Goal: Information Seeking & Learning: Find specific fact

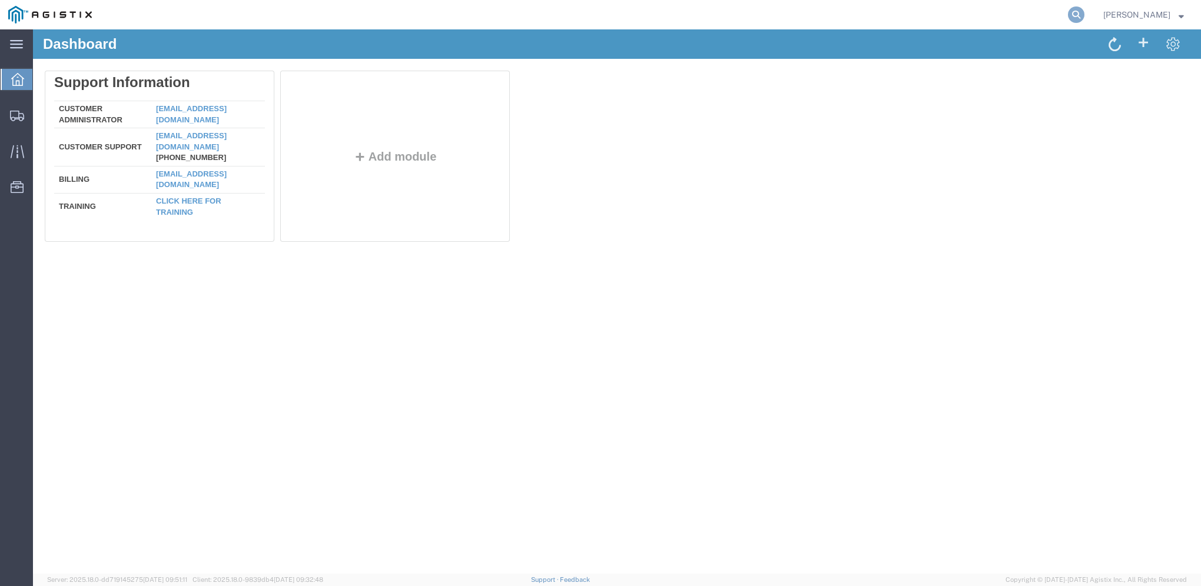
click at [1084, 18] on icon at bounding box center [1076, 14] width 16 height 16
click at [959, 16] on input "search" at bounding box center [889, 15] width 358 height 28
paste input "56792868"
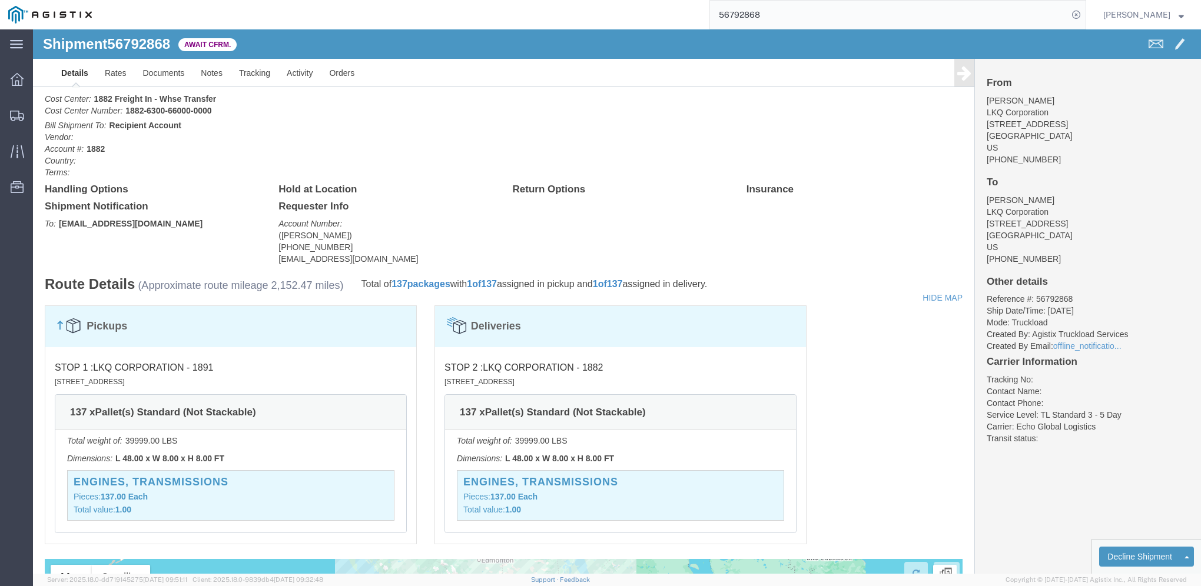
scroll to position [59, 0]
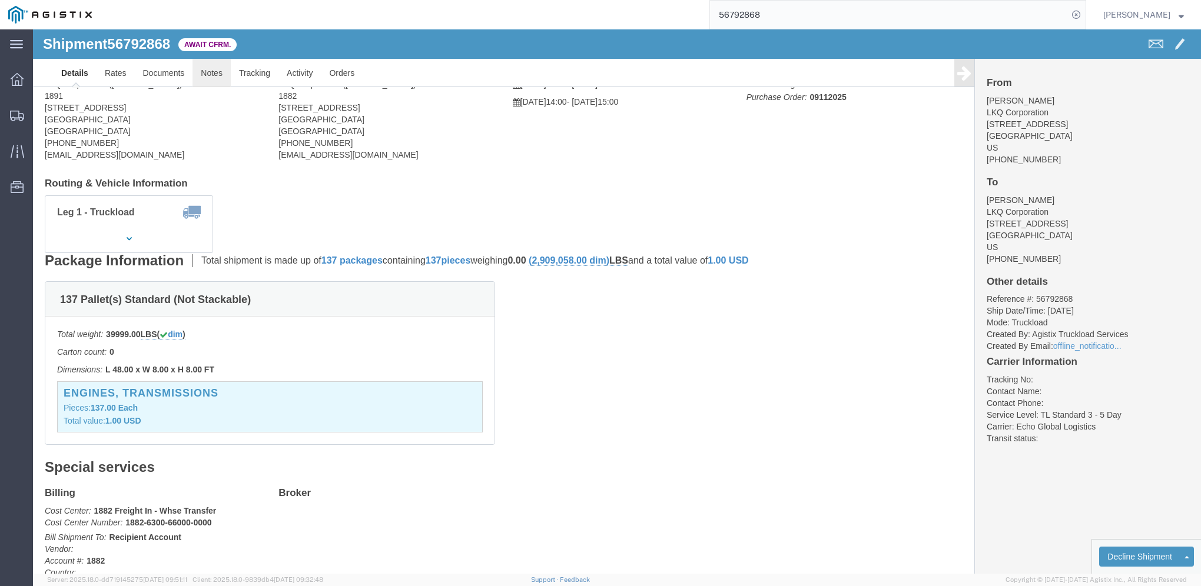
click link "Notes"
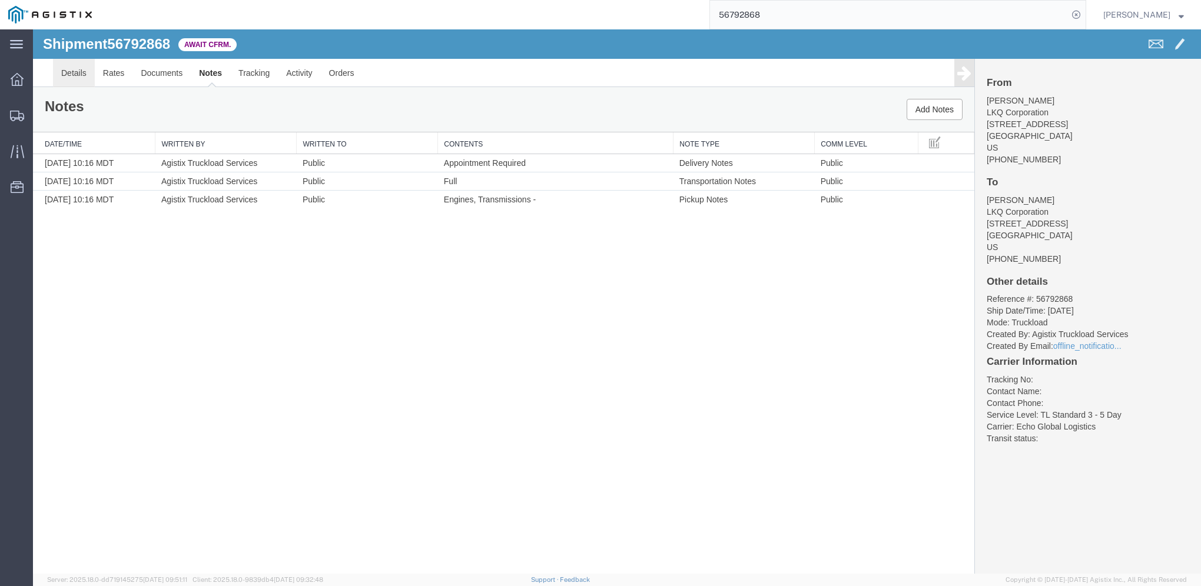
click at [83, 74] on link "Details" at bounding box center [74, 73] width 42 height 28
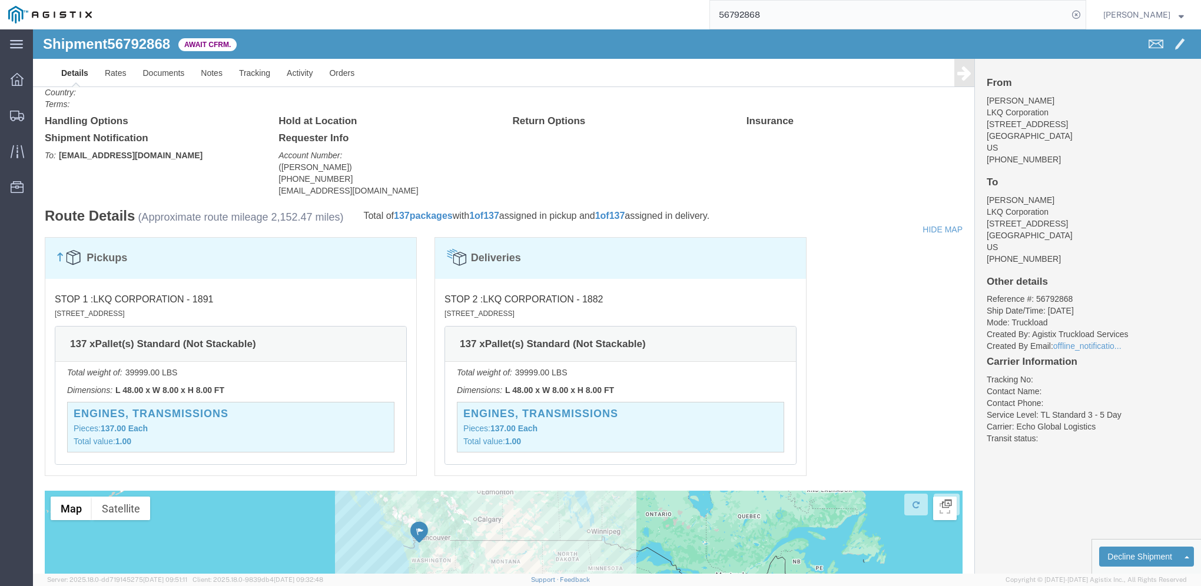
scroll to position [461, 0]
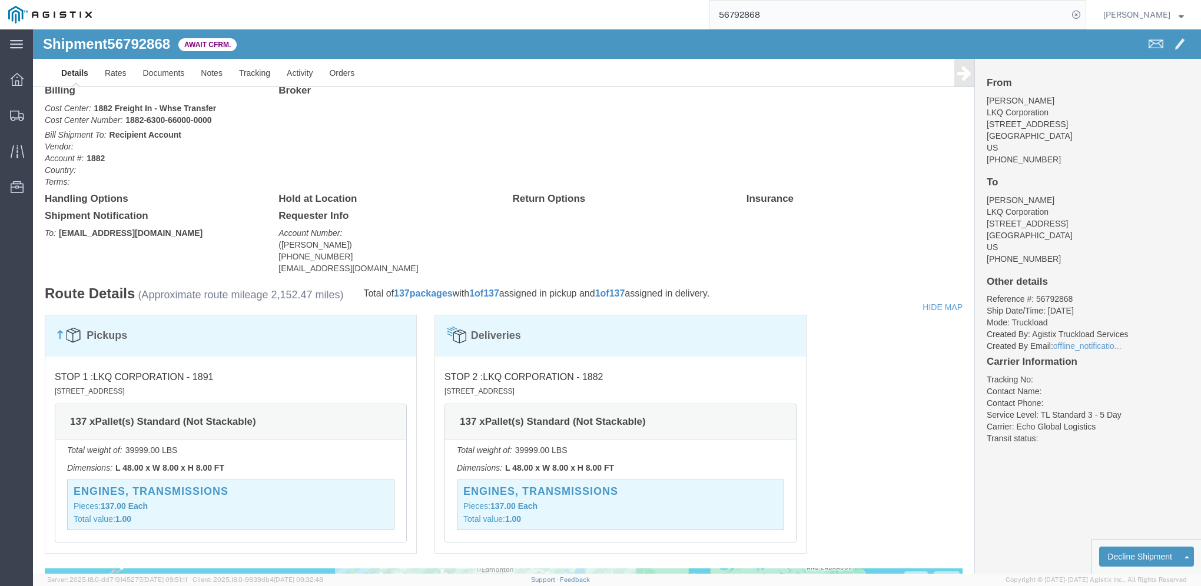
click at [792, 16] on input "56792868" at bounding box center [889, 15] width 358 height 28
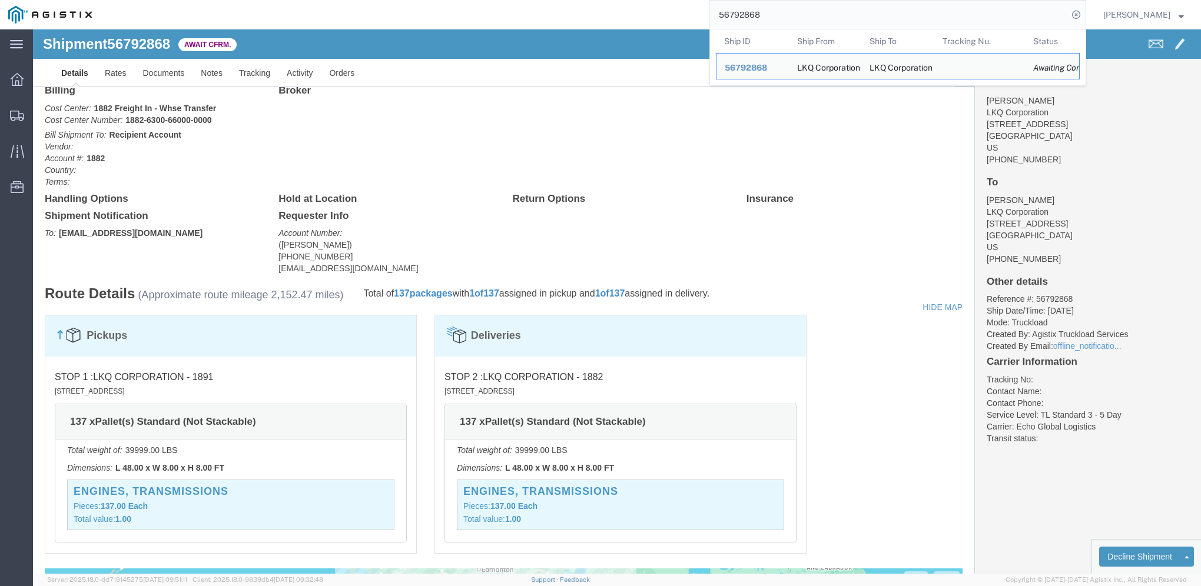
click at [792, 16] on input "56792868" at bounding box center [889, 15] width 358 height 28
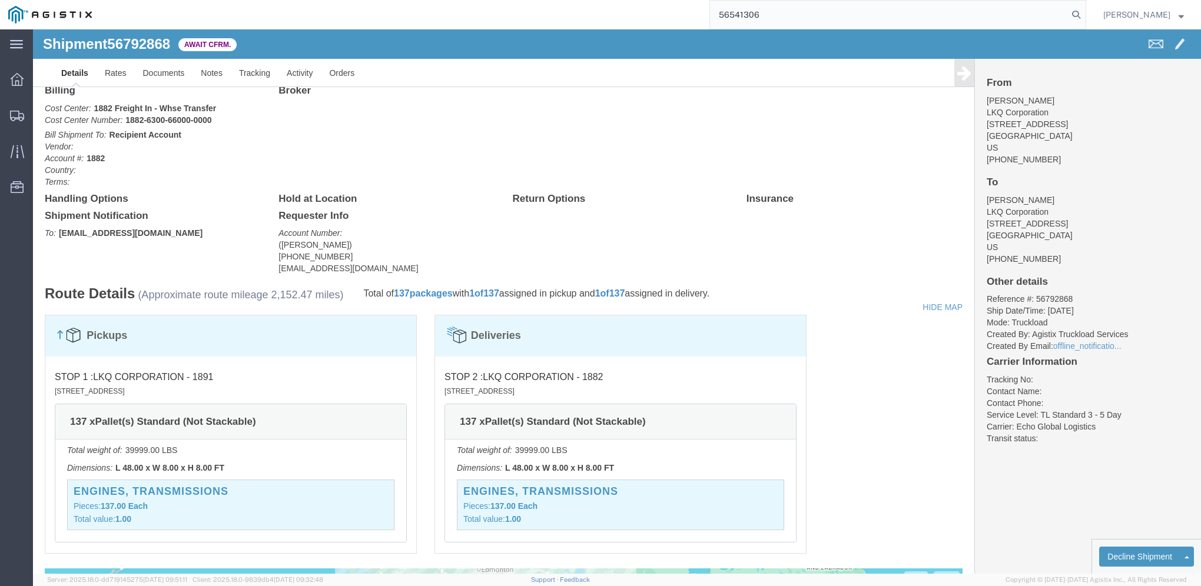
type input "56541306"
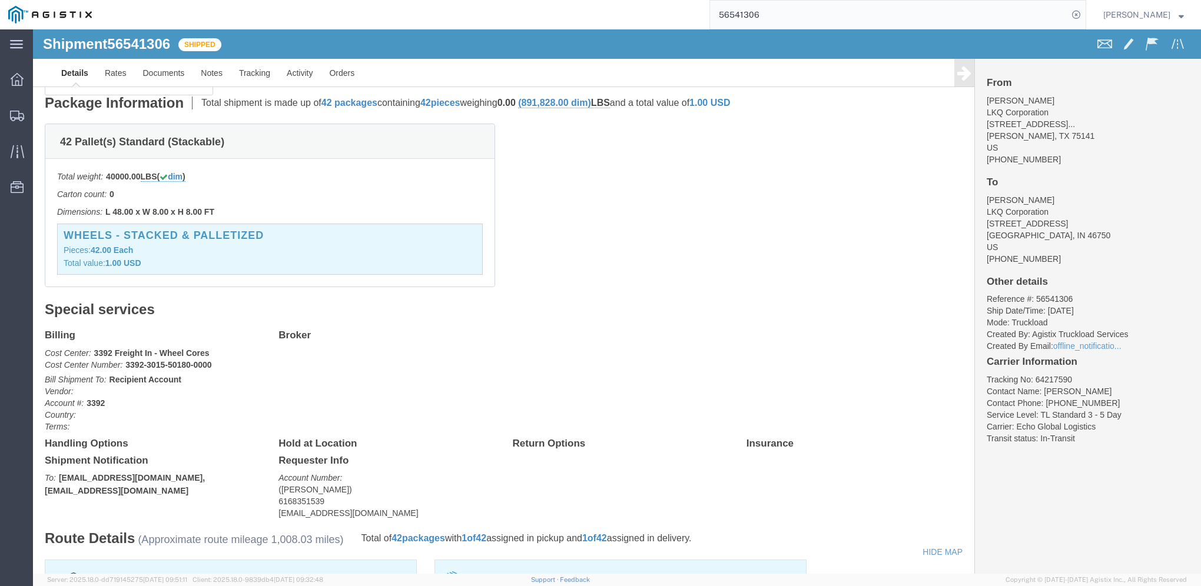
scroll to position [167, 0]
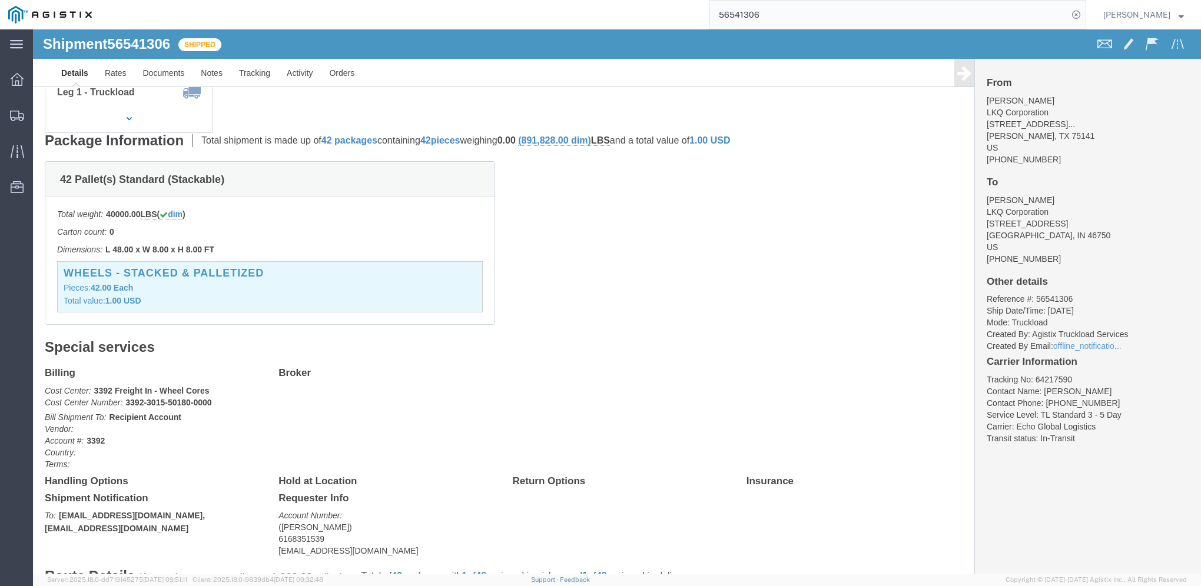
click span "56541306"
copy span "56541306"
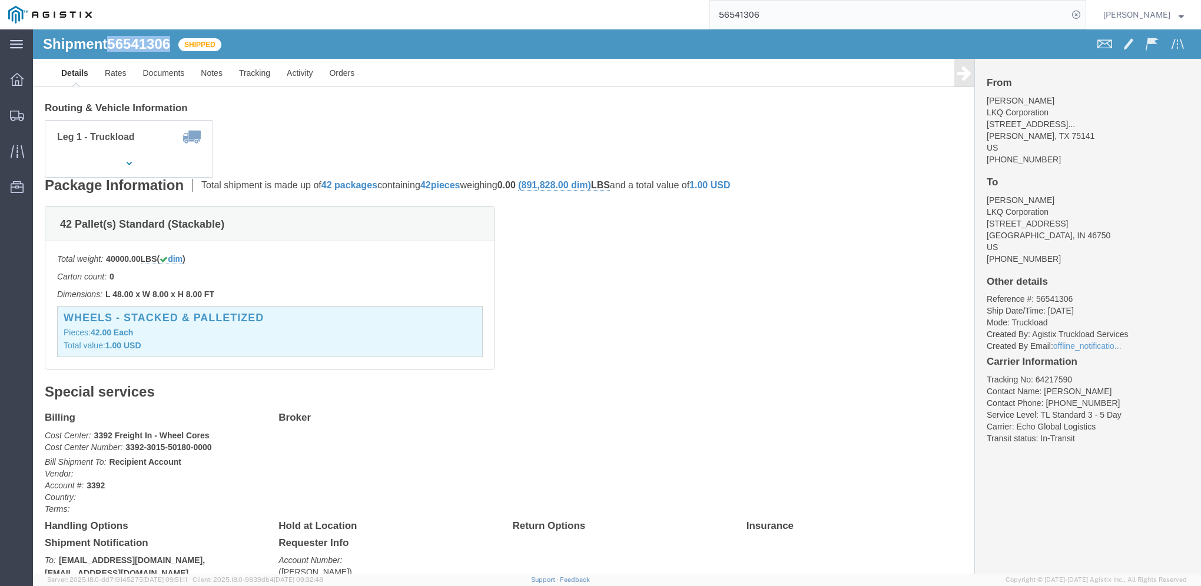
scroll to position [0, 0]
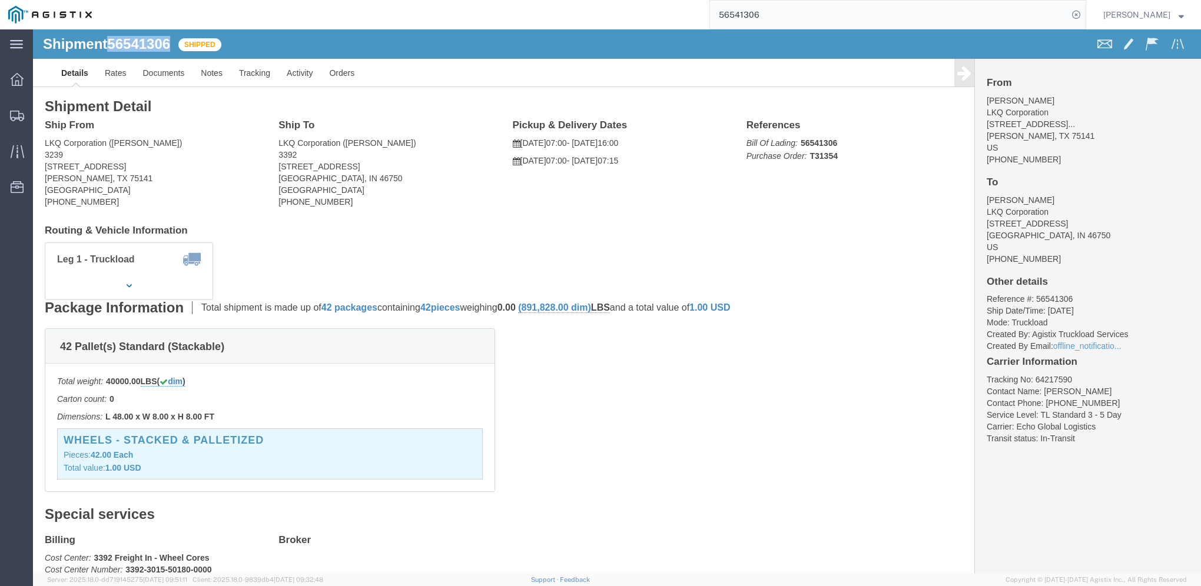
drag, startPoint x: 245, startPoint y: 137, endPoint x: 312, endPoint y: 138, distance: 67.1
click address "LKQ Corporation ([PERSON_NAME]) 3392 [STREET_ADDRESS][PERSON_NAME] [PHONE_NUMBE…"
copy address "[STREET_ADDRESS]"
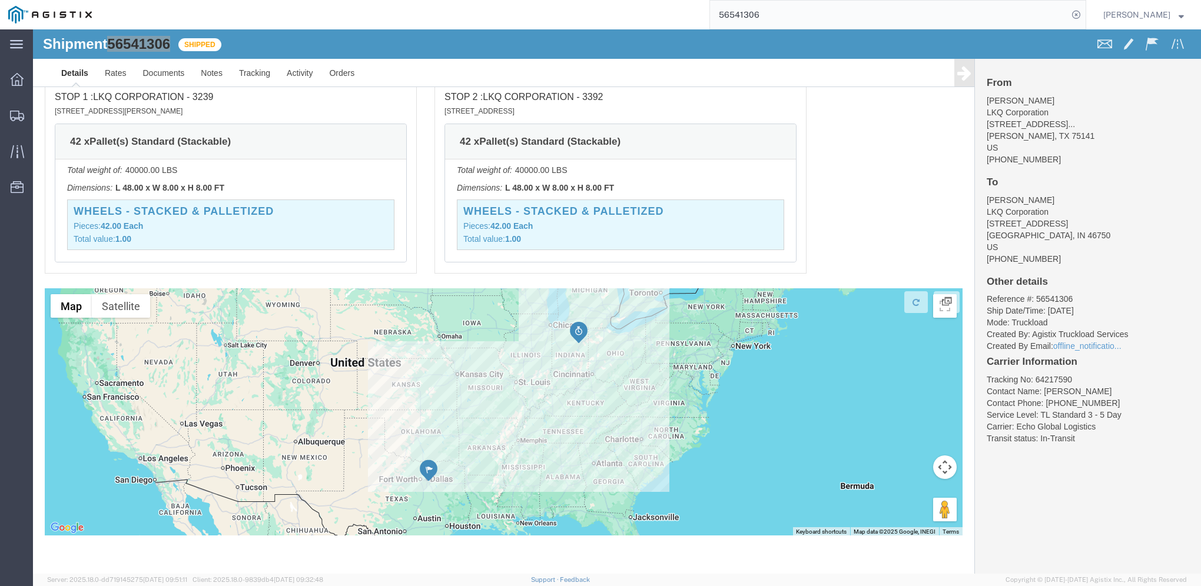
scroll to position [732, 0]
